Goal: Task Accomplishment & Management: Manage account settings

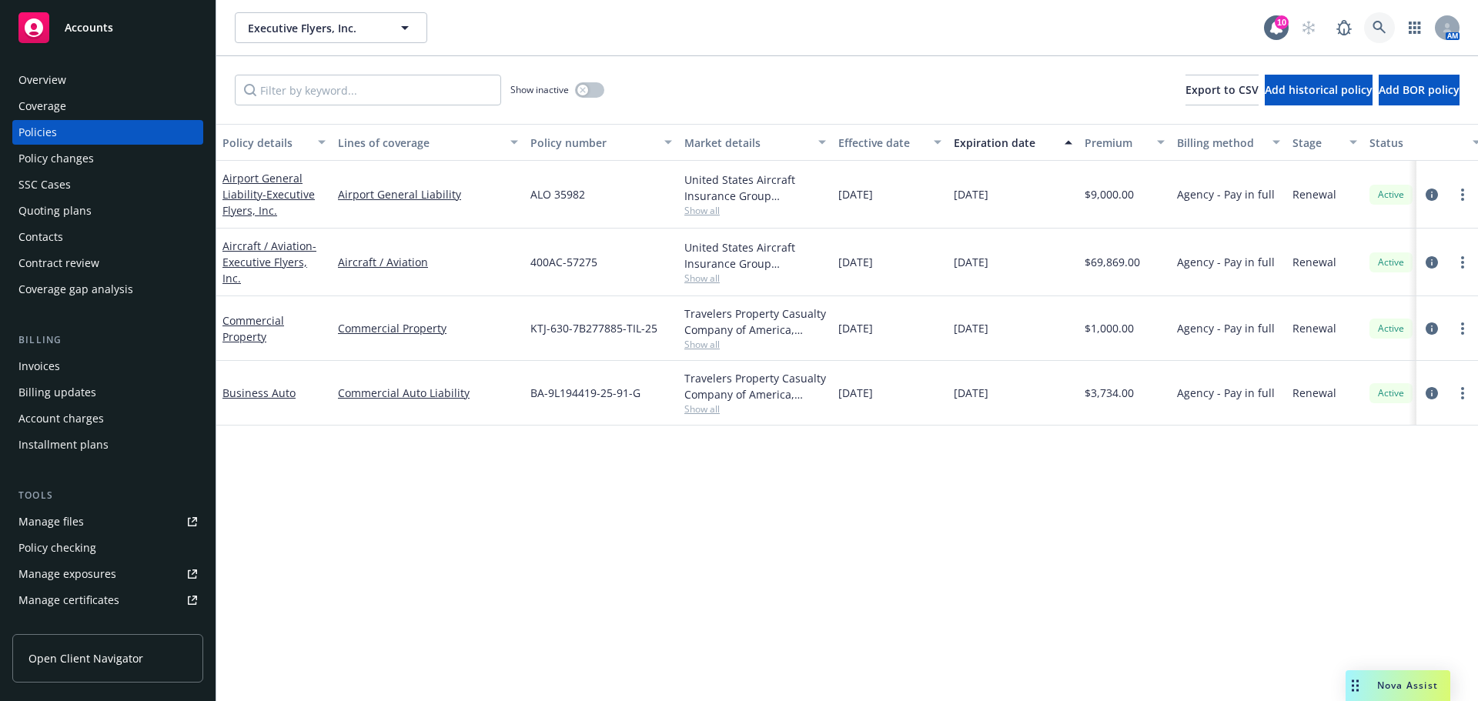
click at [1373, 27] on icon at bounding box center [1378, 27] width 13 height 13
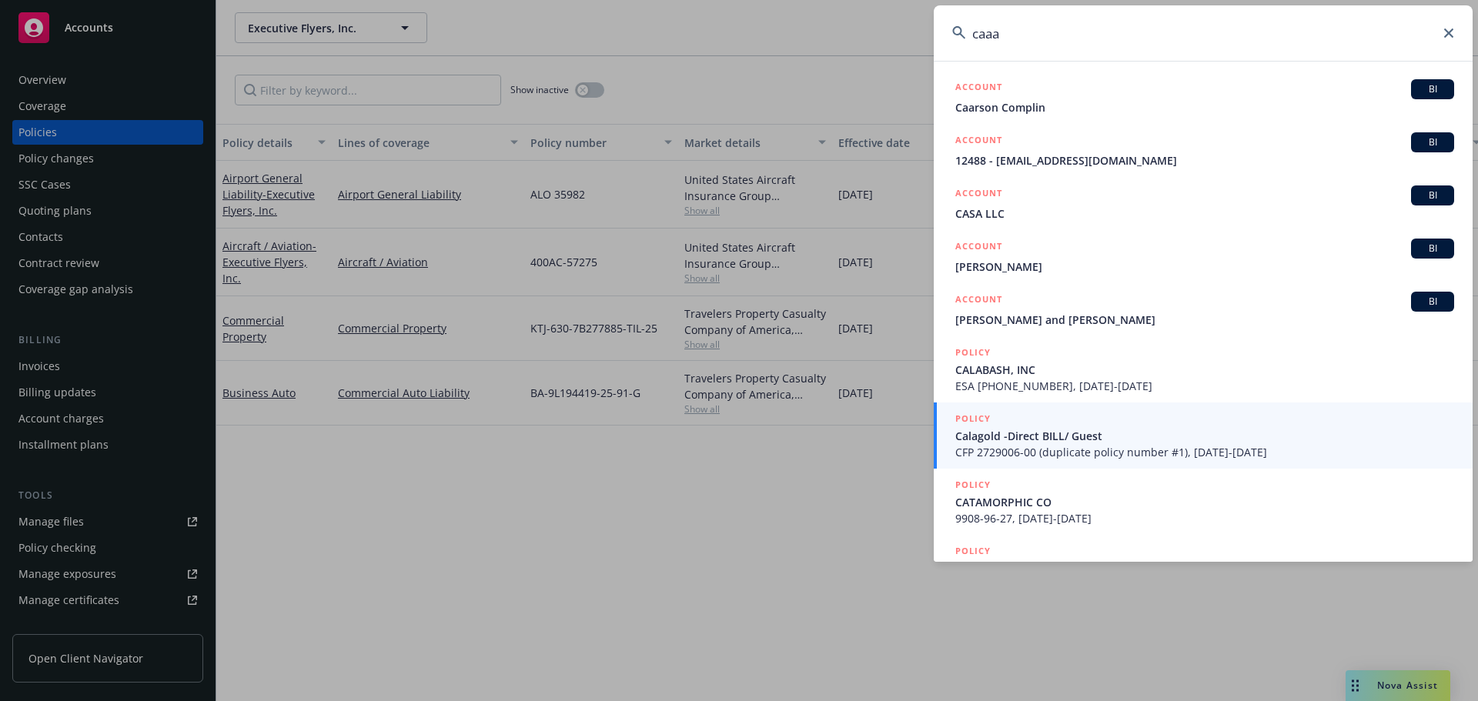
click at [1060, 18] on input "caaa" at bounding box center [1203, 32] width 539 height 55
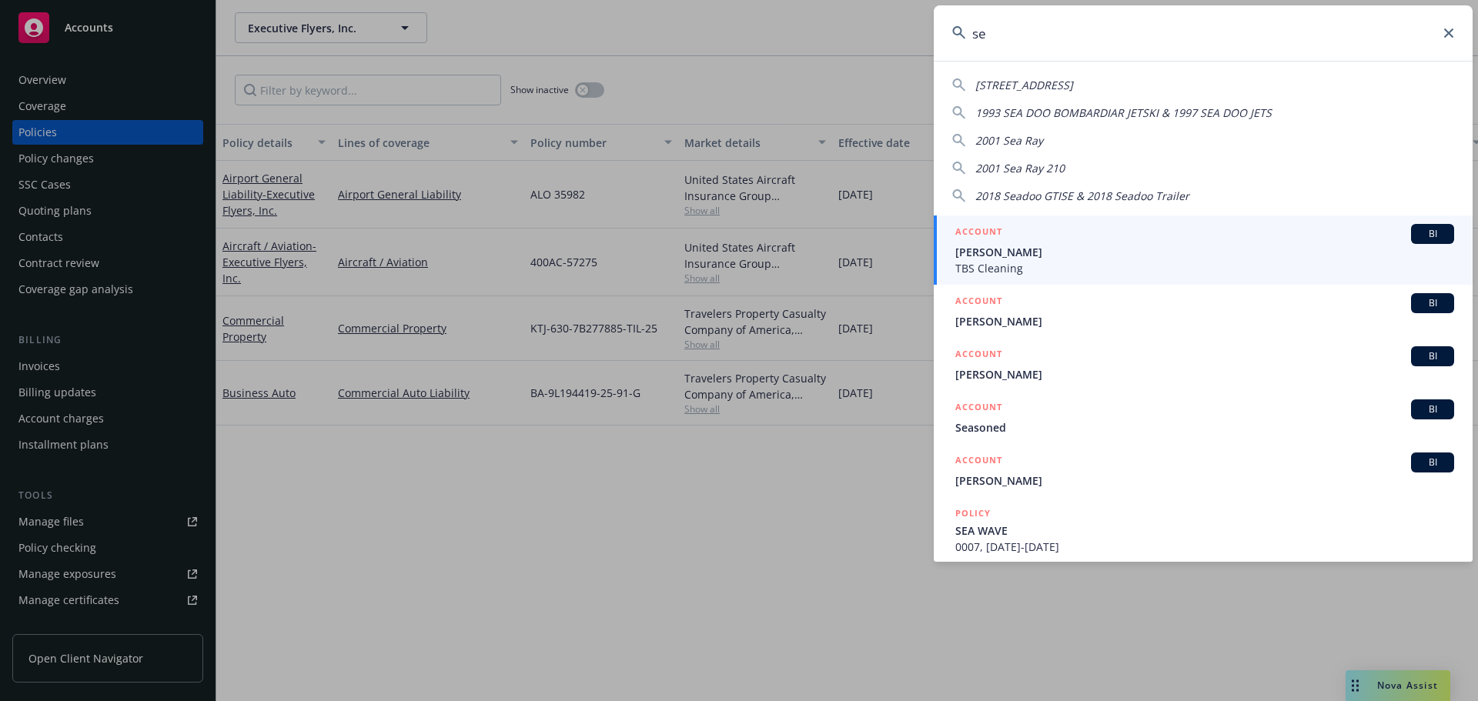
type input "s"
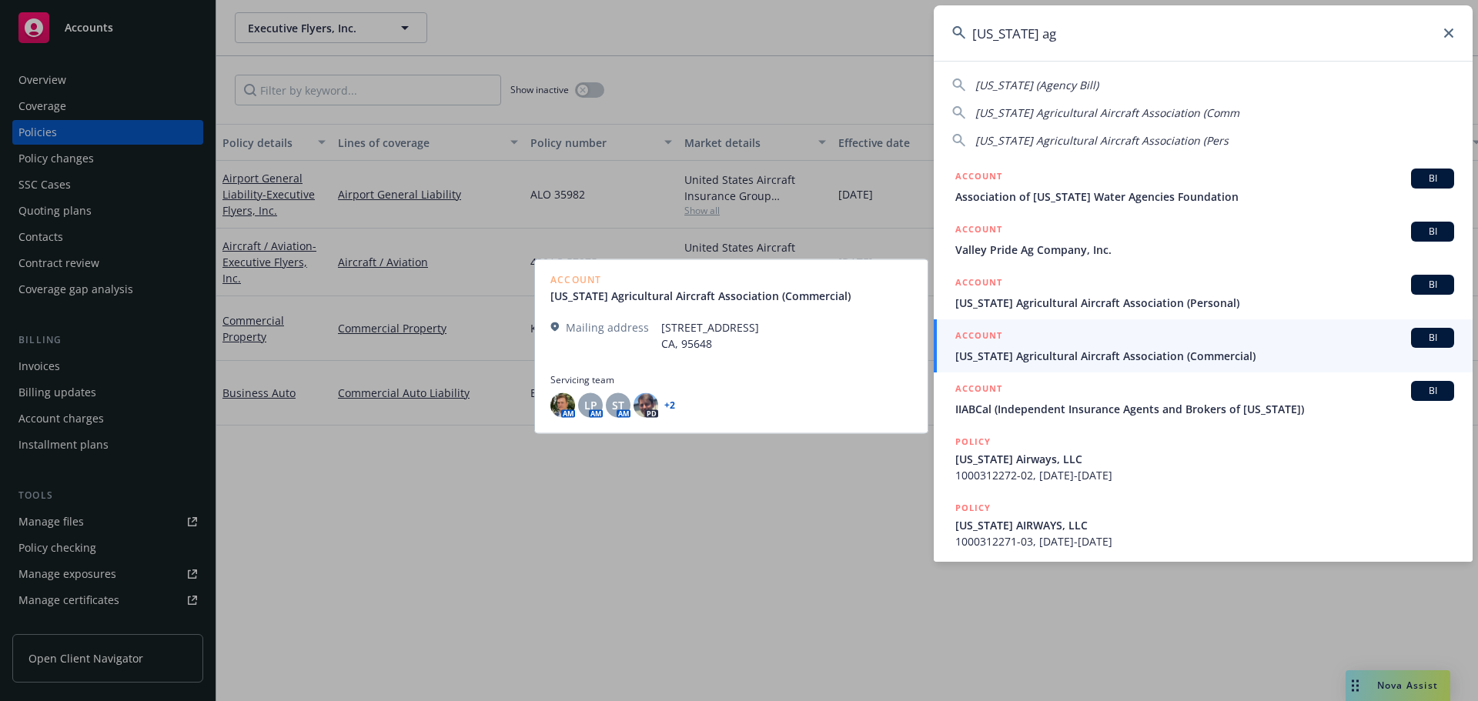
type input "[US_STATE] ag"
click at [1053, 352] on span "[US_STATE] Agricultural Aircraft Association (Commercial)" at bounding box center [1204, 356] width 499 height 16
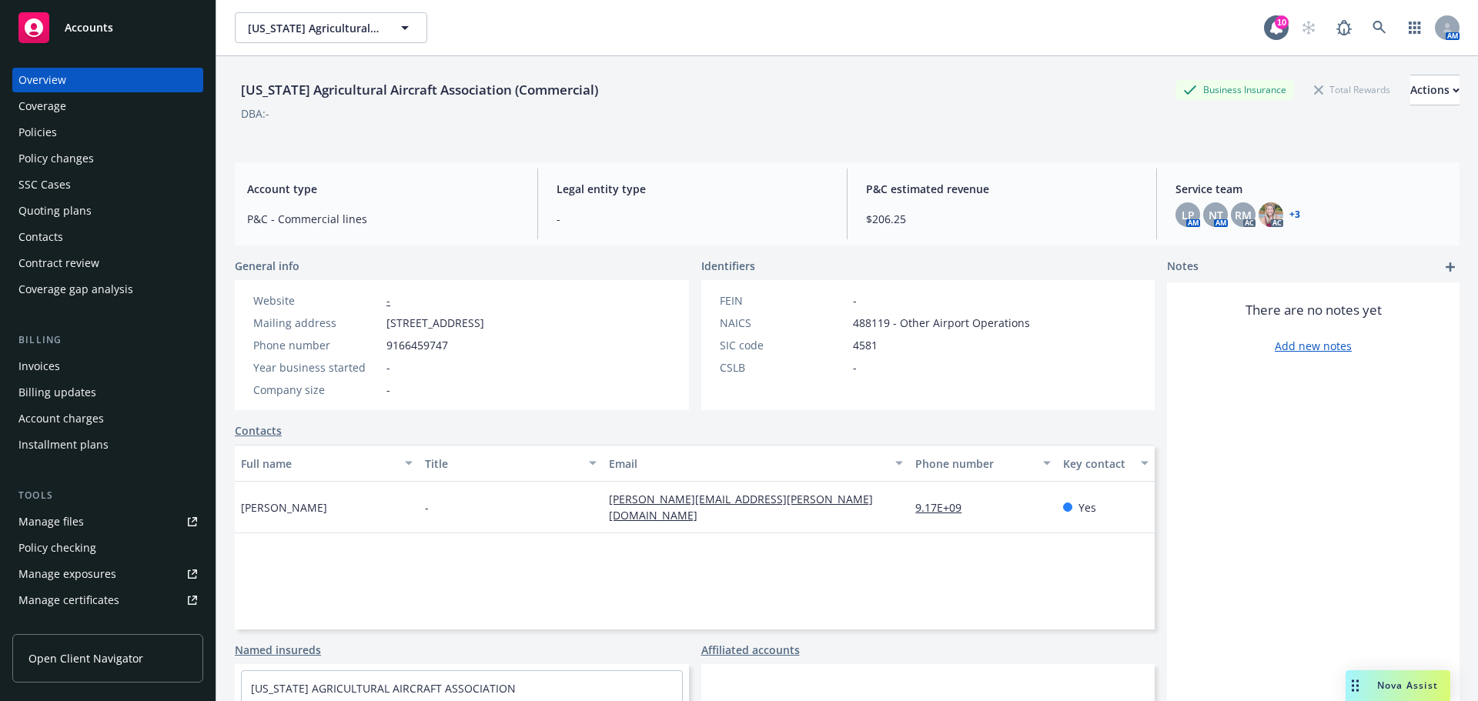
click at [73, 130] on div "Policies" at bounding box center [107, 132] width 179 height 25
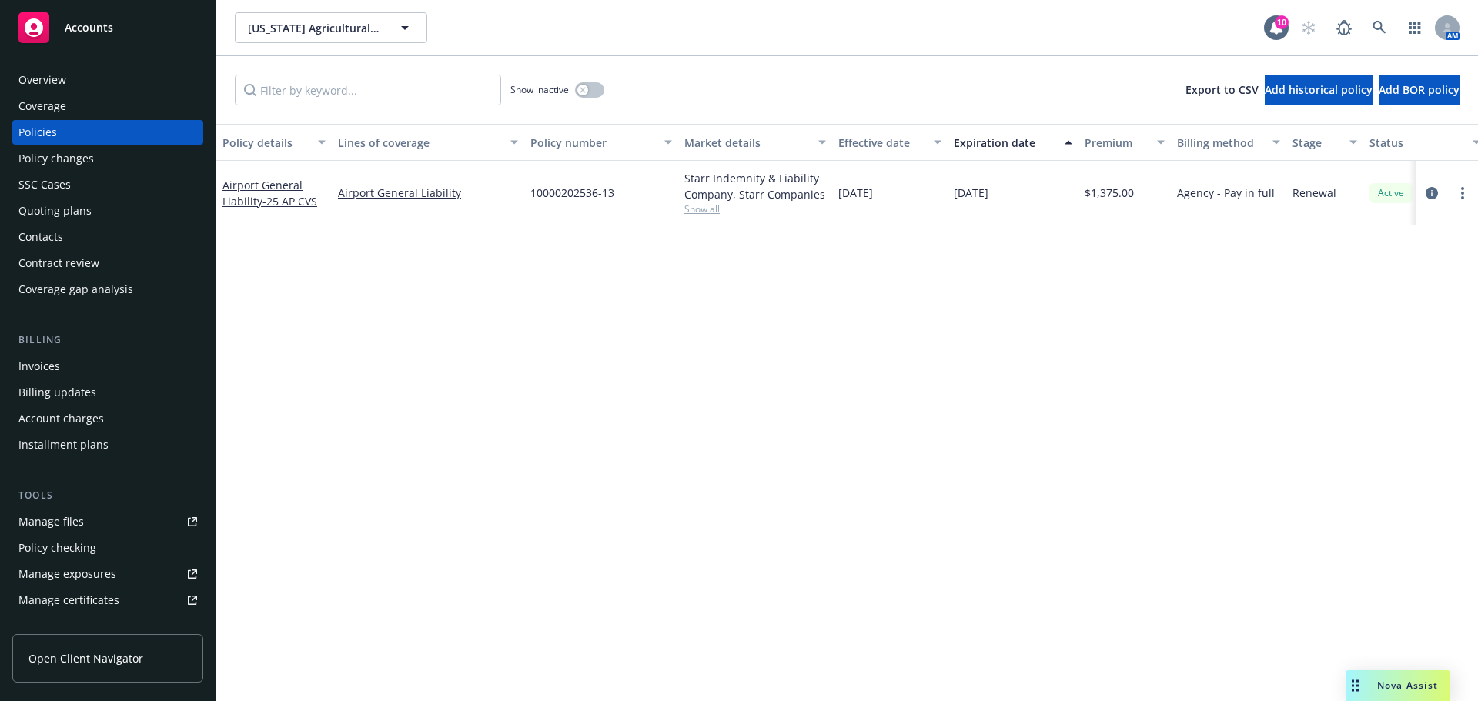
click at [104, 87] on div "Overview" at bounding box center [107, 80] width 179 height 25
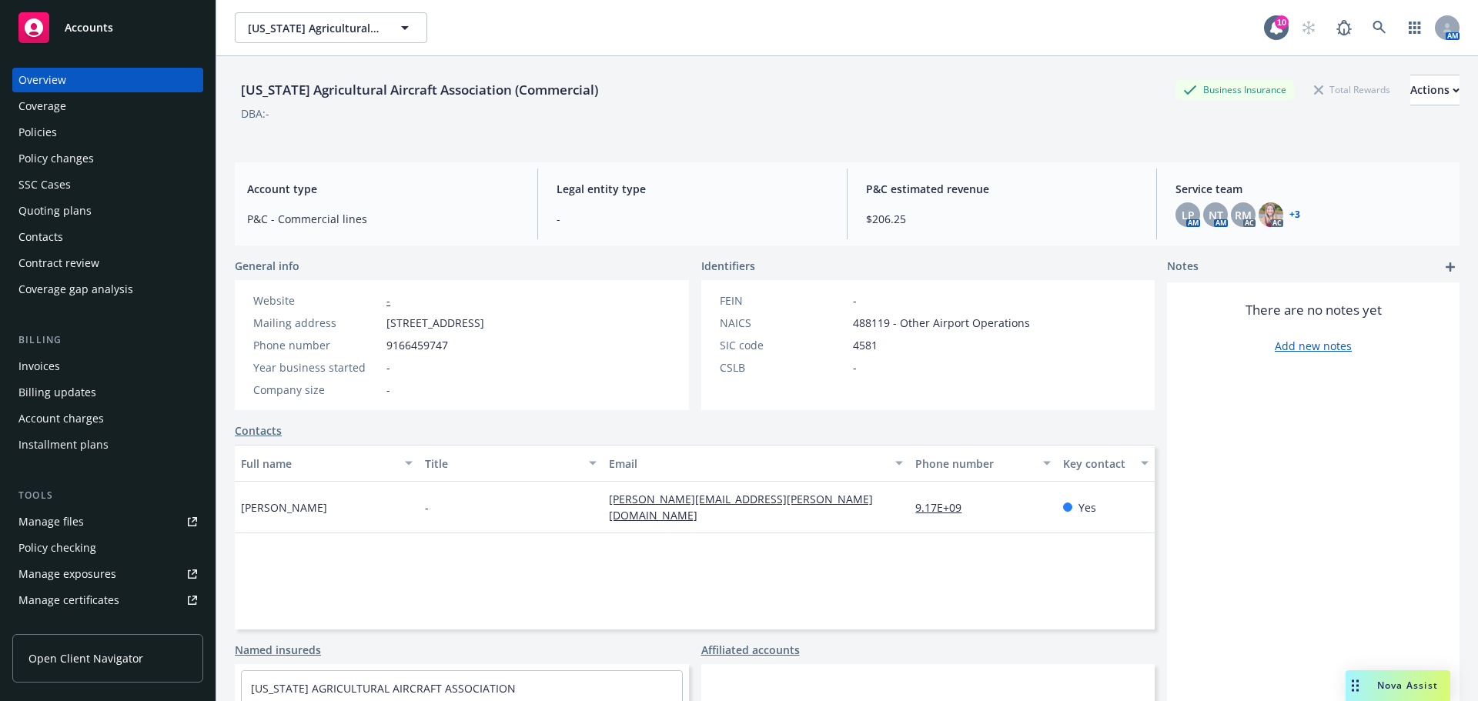
click at [96, 132] on div "Policies" at bounding box center [107, 132] width 179 height 25
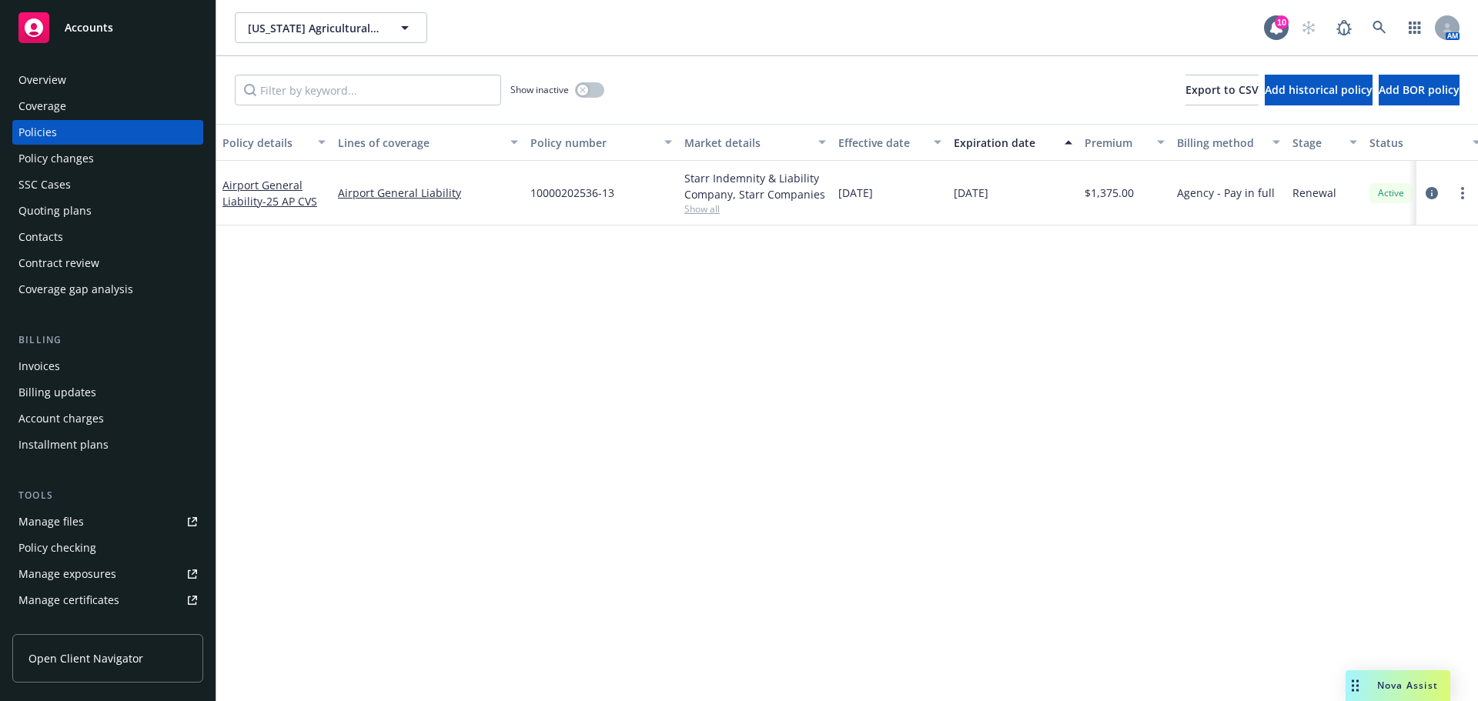
click at [79, 523] on div "Manage files" at bounding box center [50, 522] width 65 height 25
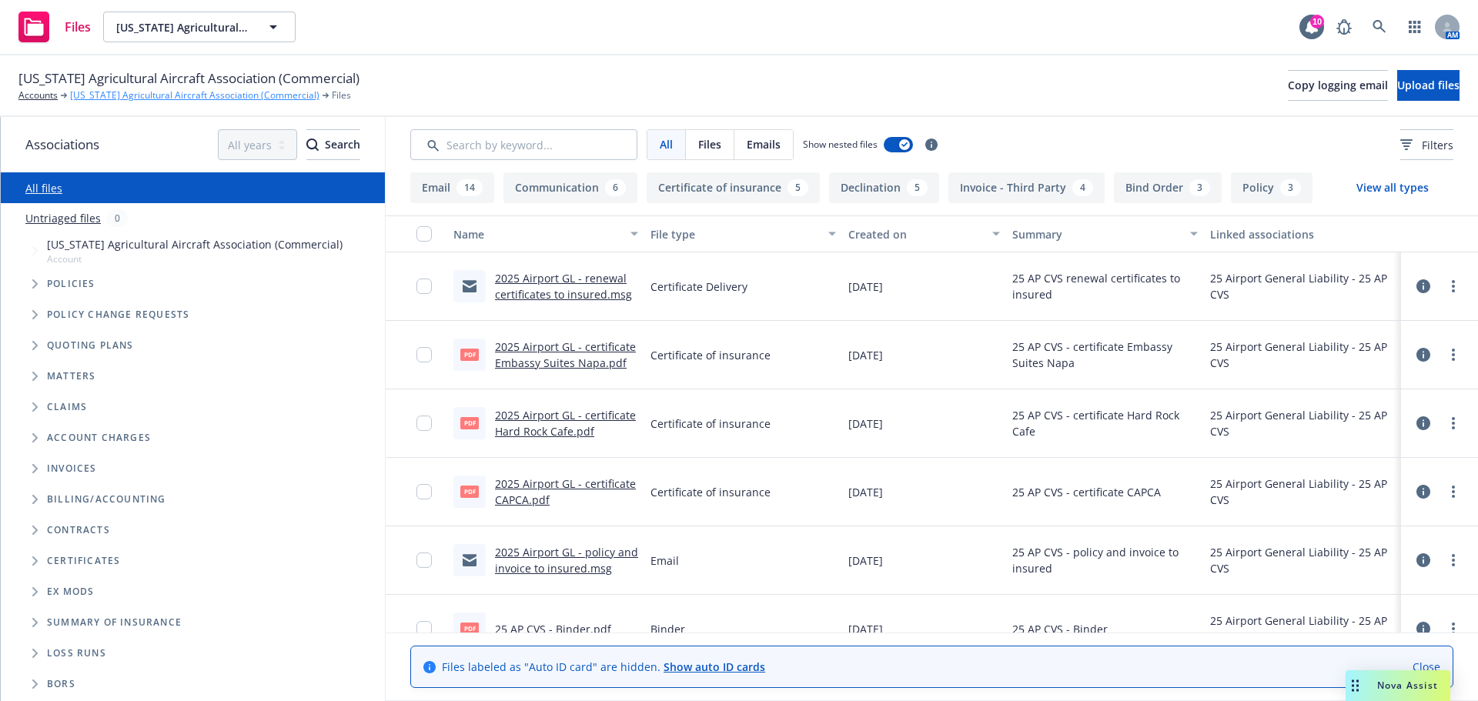
click at [288, 99] on link "[US_STATE] Agricultural Aircraft Association (Commercial)" at bounding box center [194, 96] width 249 height 14
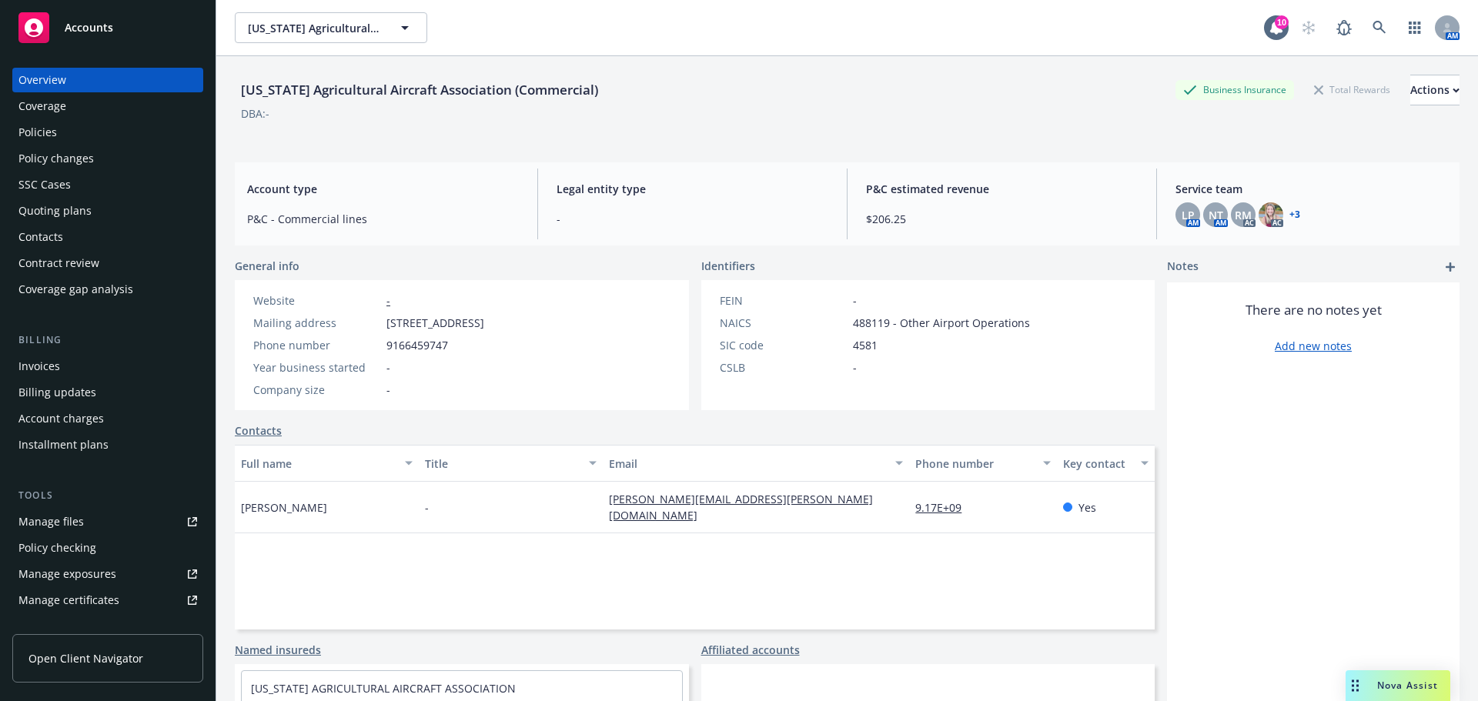
click at [78, 135] on div "Policies" at bounding box center [107, 132] width 179 height 25
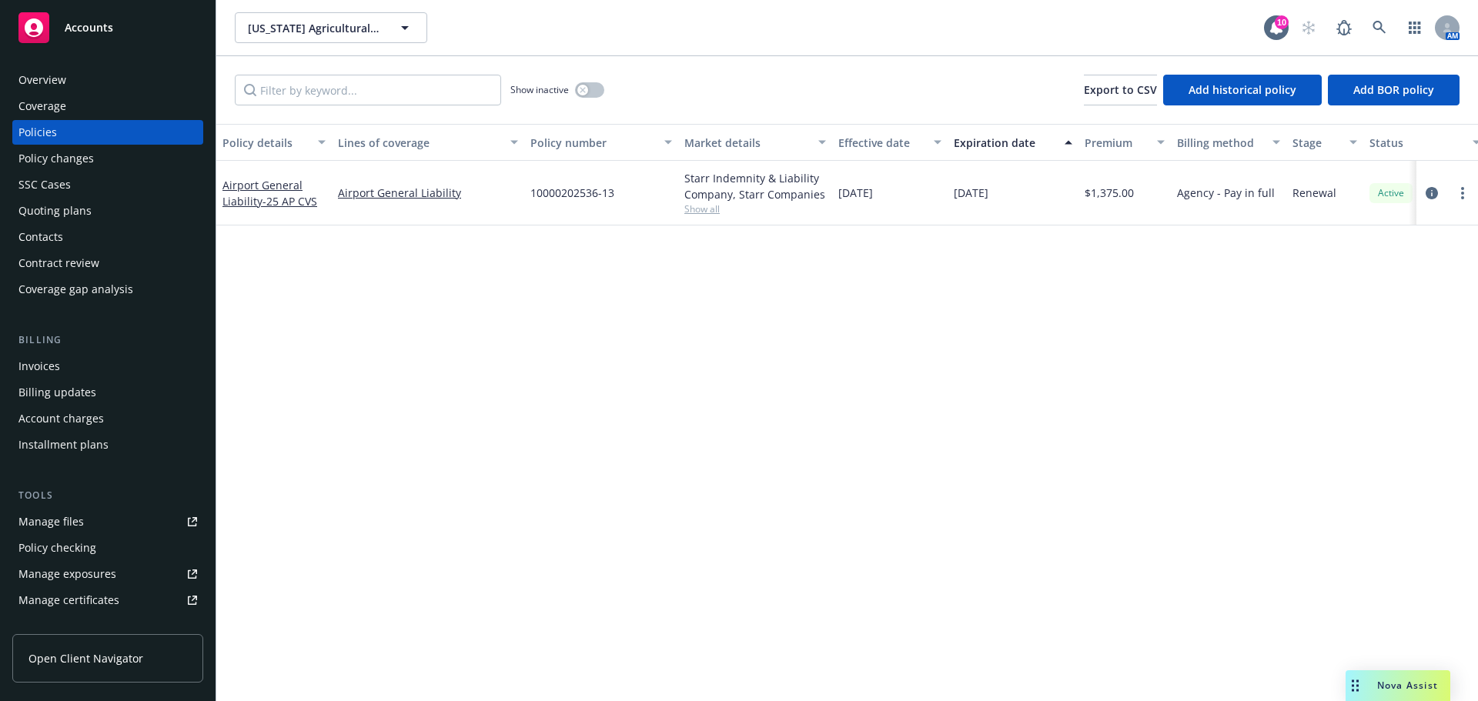
click at [108, 88] on div "Overview" at bounding box center [107, 80] width 179 height 25
